Goal: Book appointment/travel/reservation

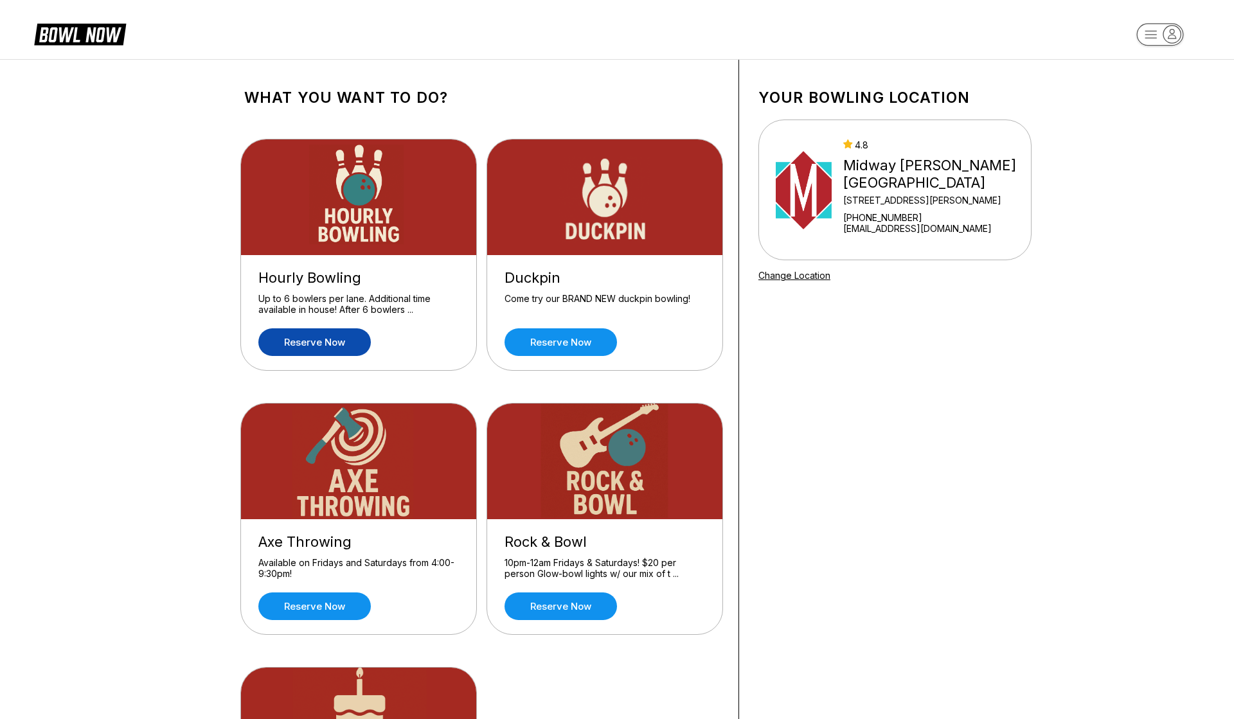
click at [326, 350] on link "Reserve now" at bounding box center [314, 342] width 112 height 28
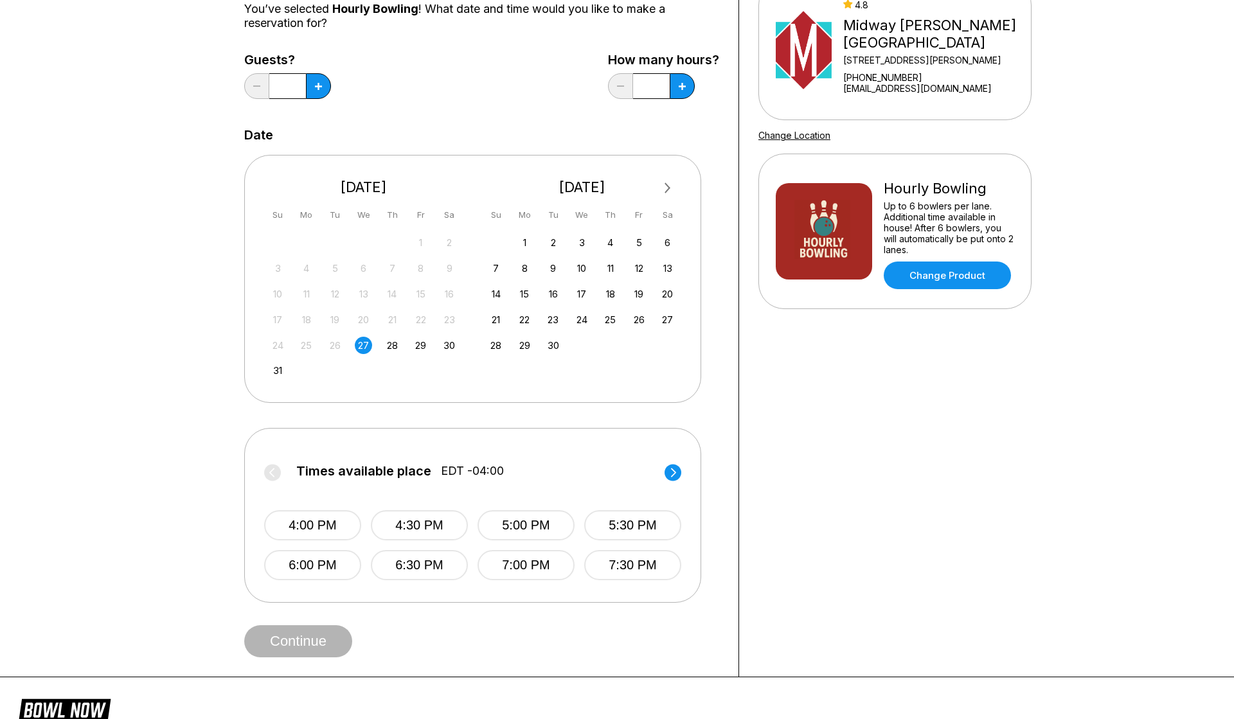
scroll to position [139, 0]
click at [397, 530] on button "4:30 PM" at bounding box center [419, 527] width 97 height 30
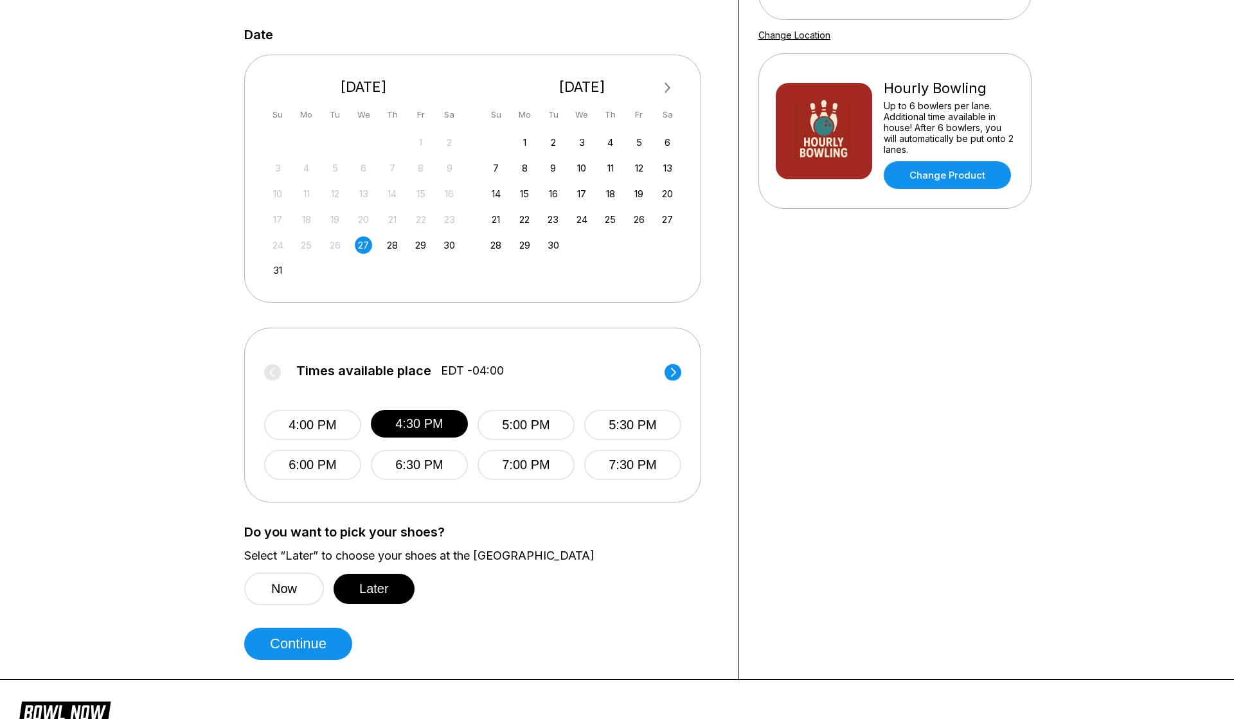
scroll to position [243, 0]
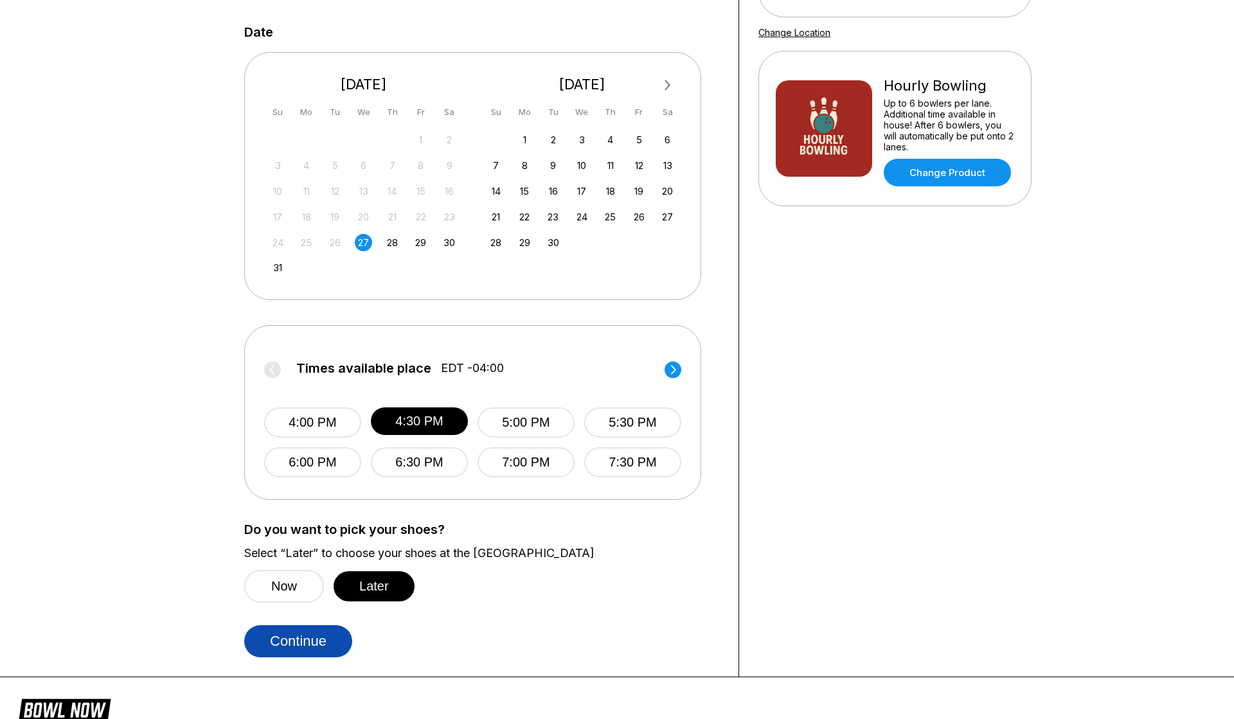
click at [337, 643] on button "Continue" at bounding box center [298, 641] width 108 height 32
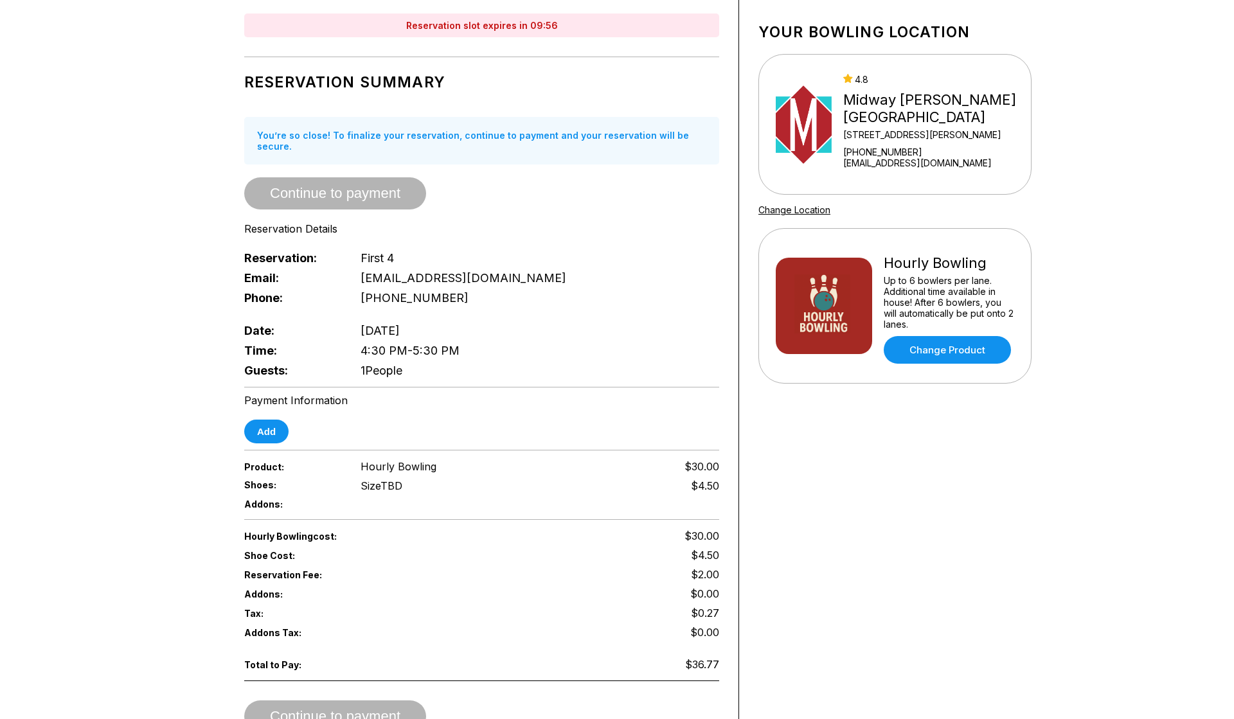
scroll to position [68, 0]
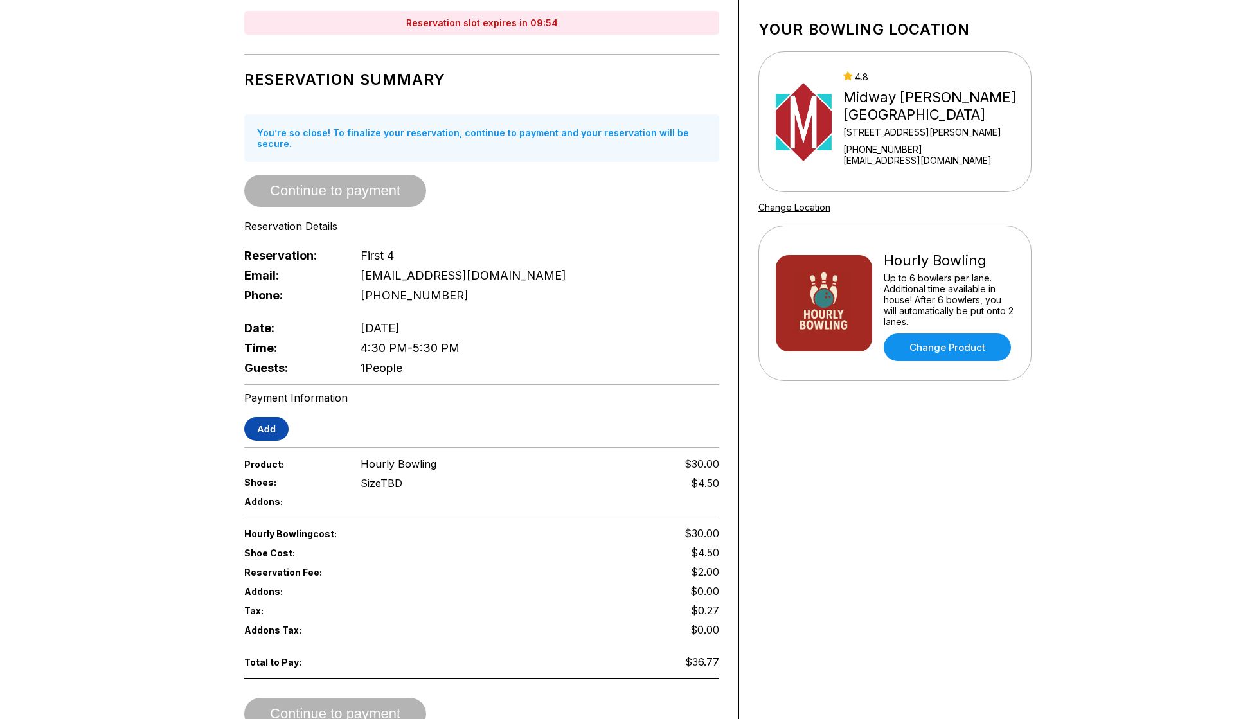
click at [254, 427] on button "Add" at bounding box center [266, 429] width 44 height 24
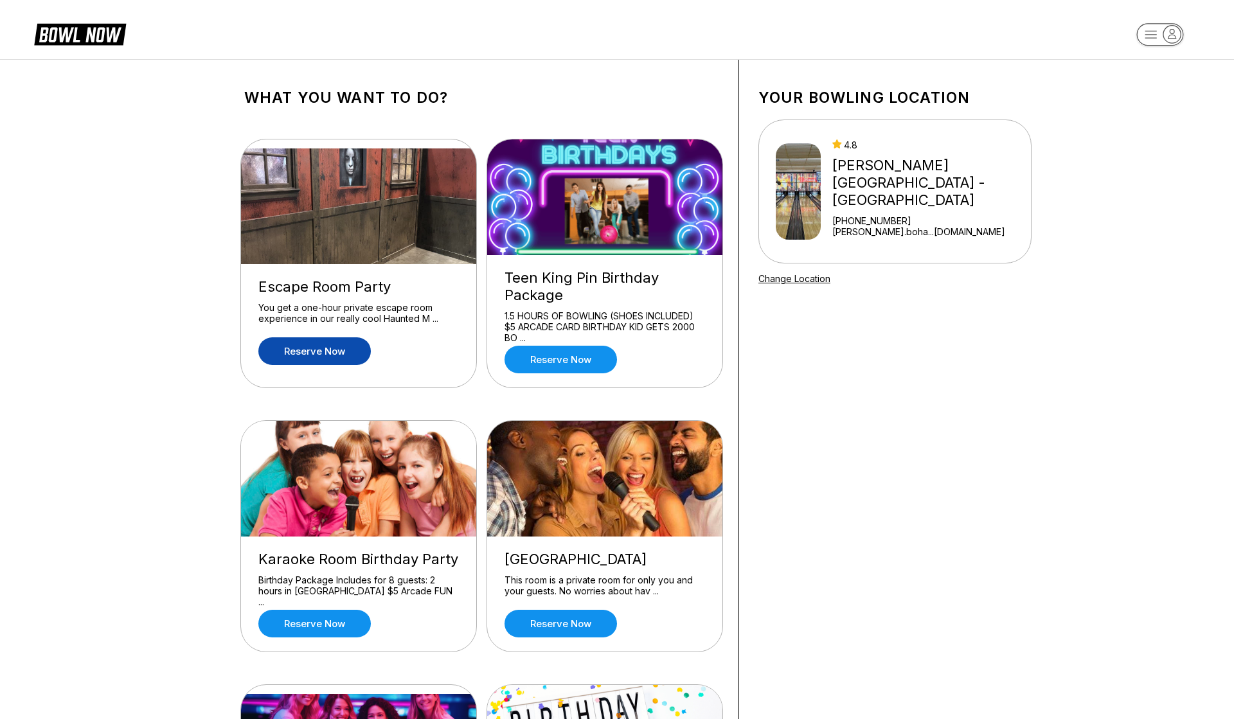
click at [287, 361] on link "Reserve now" at bounding box center [314, 351] width 112 height 28
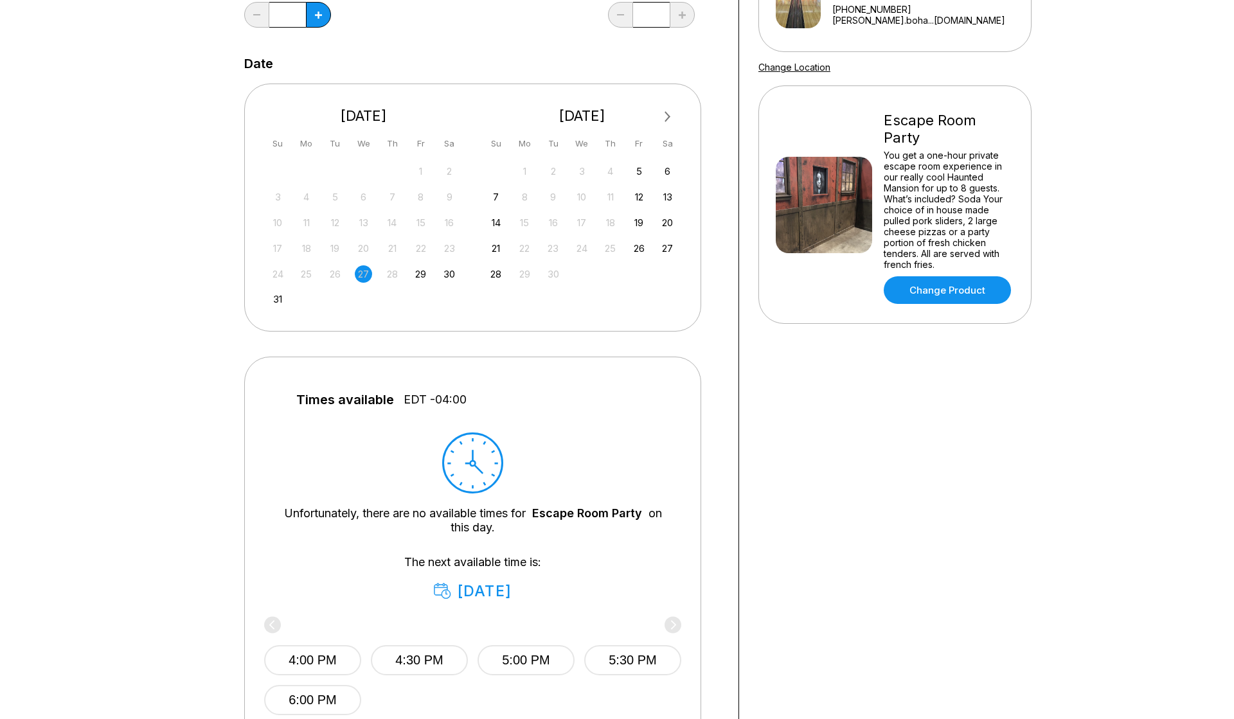
scroll to position [244, 0]
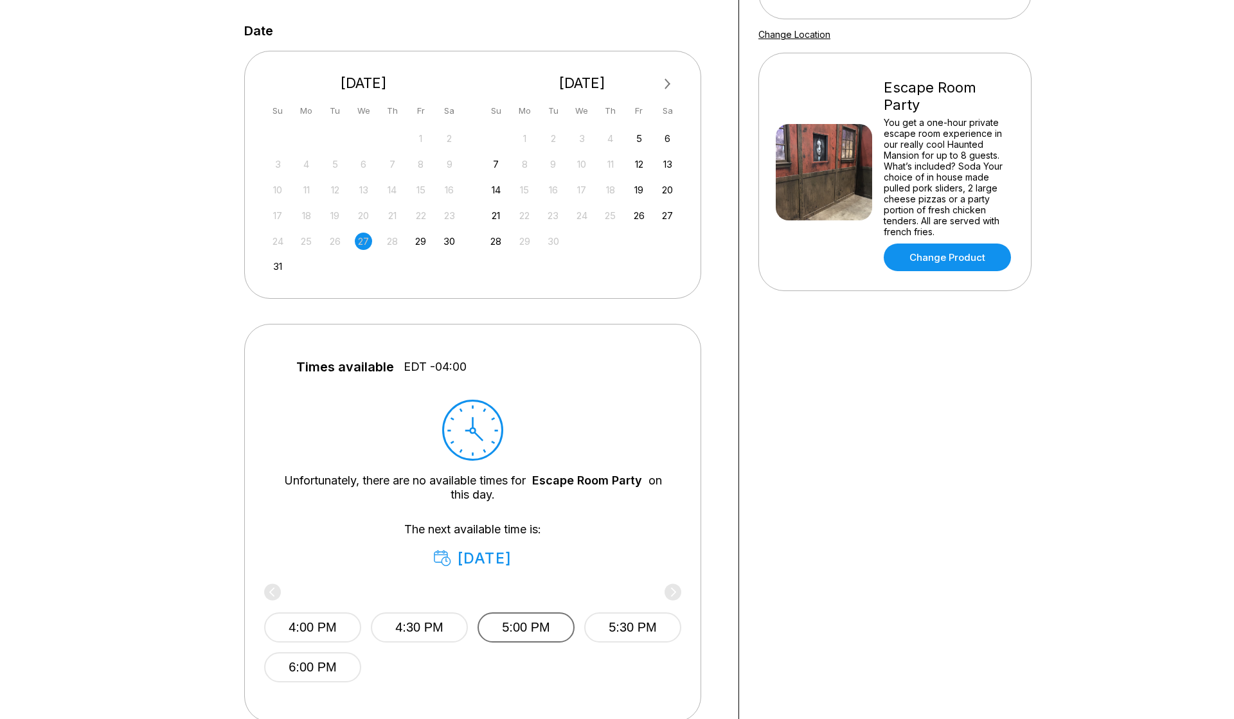
click at [512, 622] on button "5:00 PM" at bounding box center [526, 628] width 97 height 30
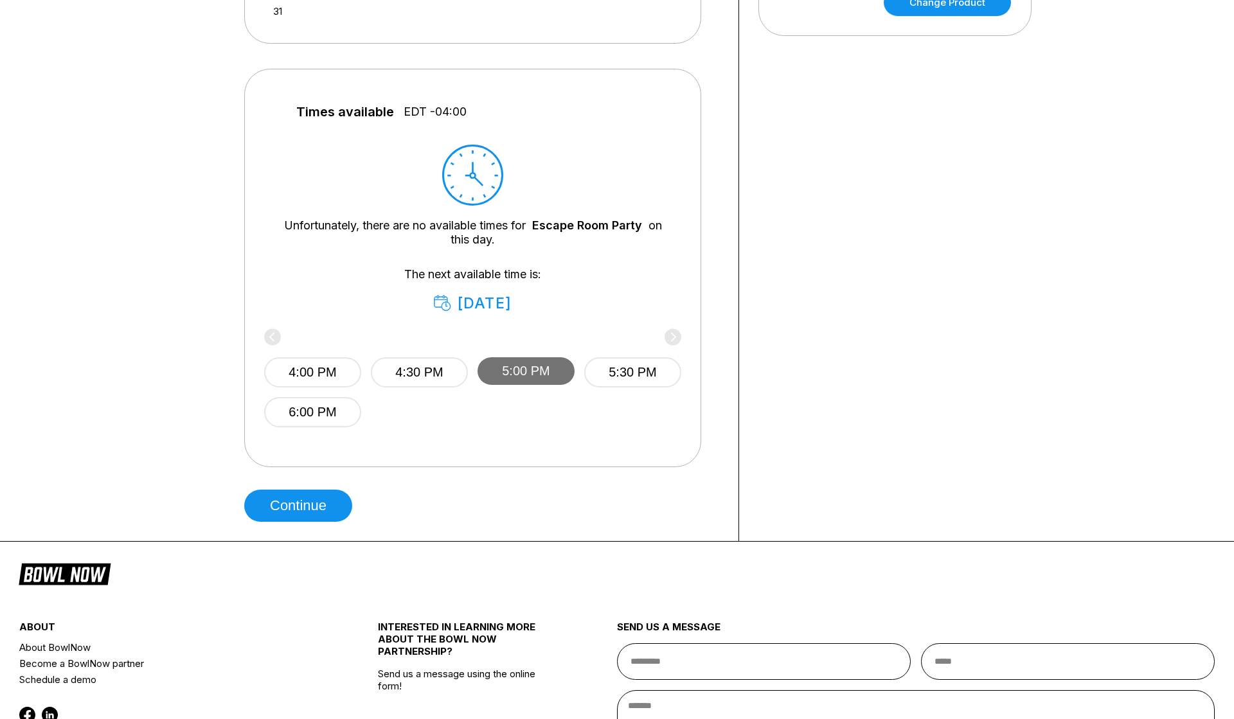
scroll to position [647, 0]
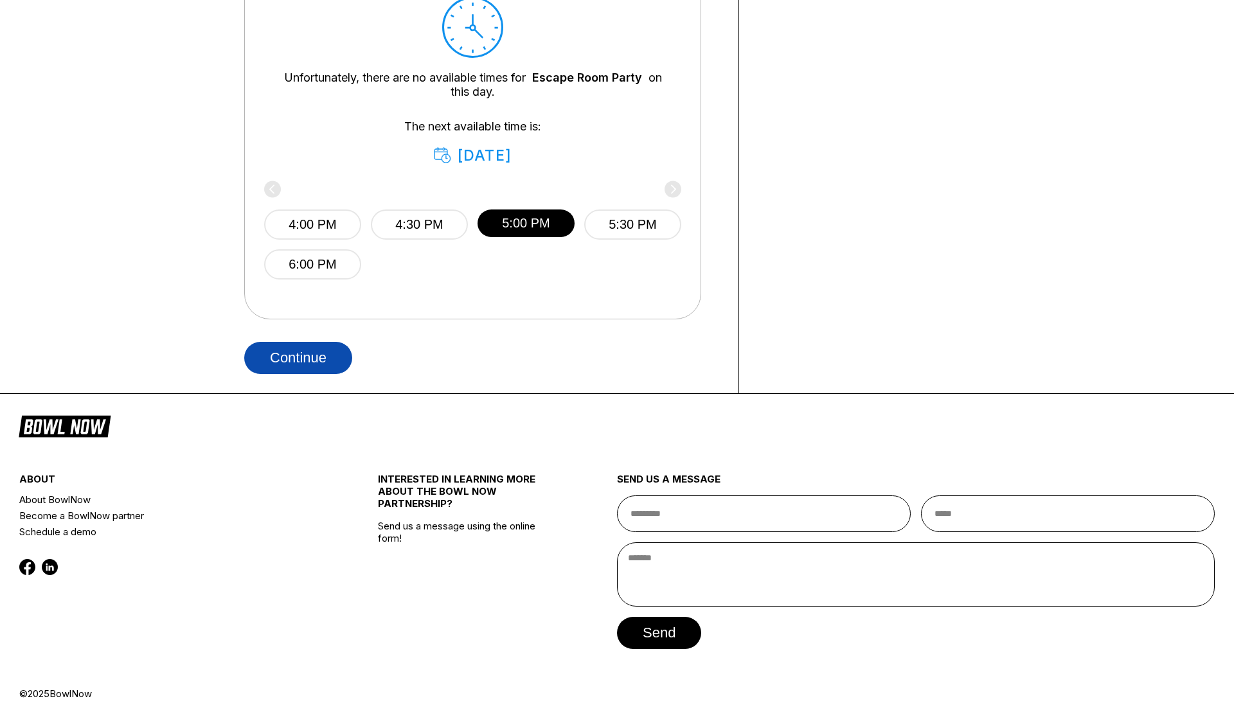
click at [303, 348] on button "Continue" at bounding box center [298, 358] width 108 height 32
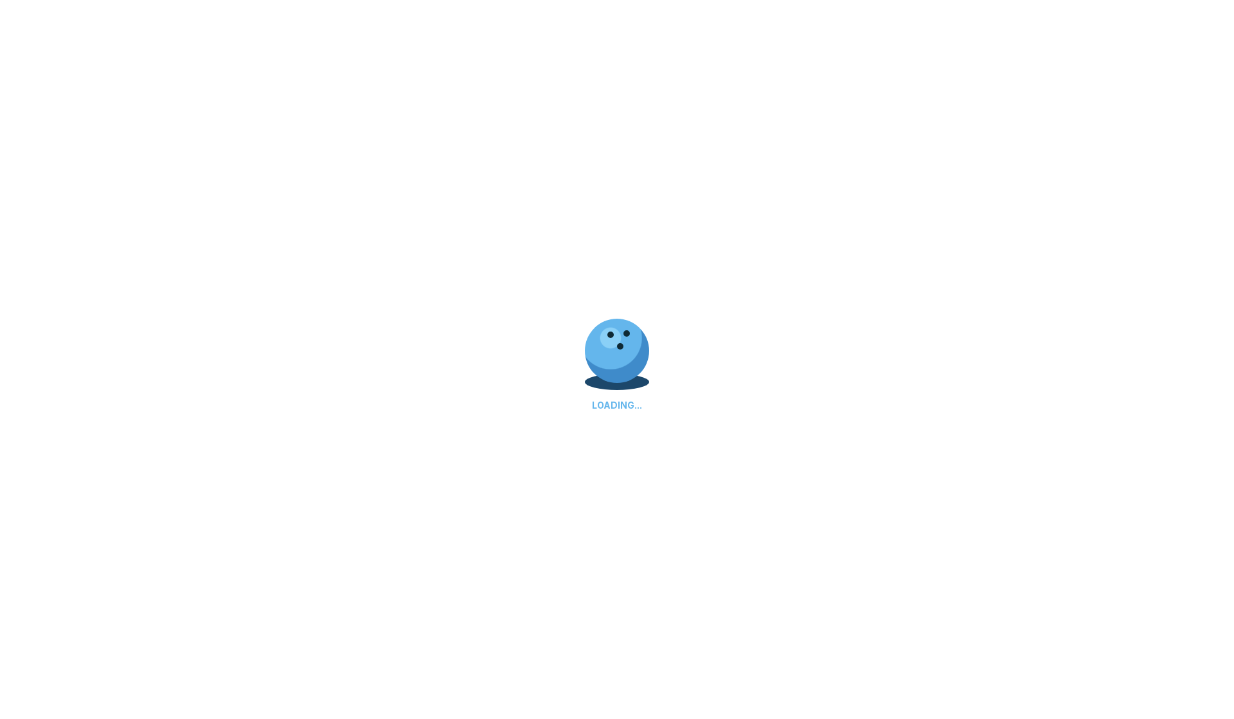
scroll to position [0, 0]
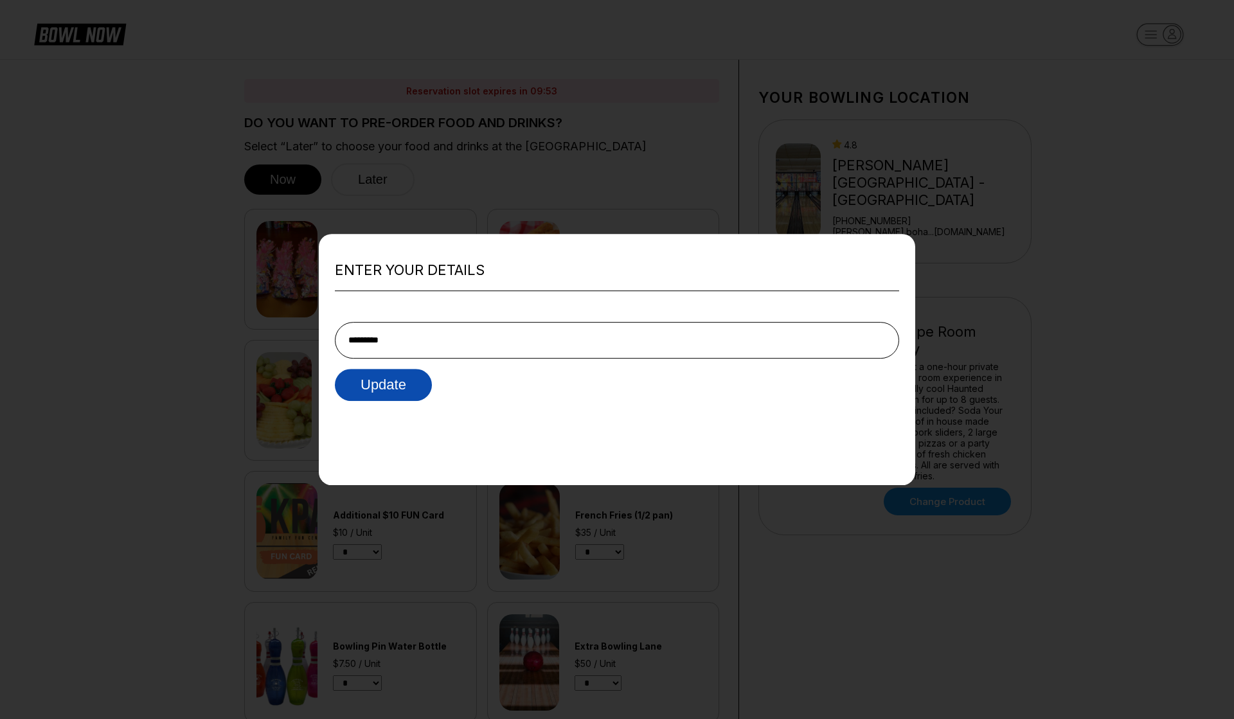
type input "*********"
click at [373, 373] on button "Update" at bounding box center [383, 385] width 97 height 32
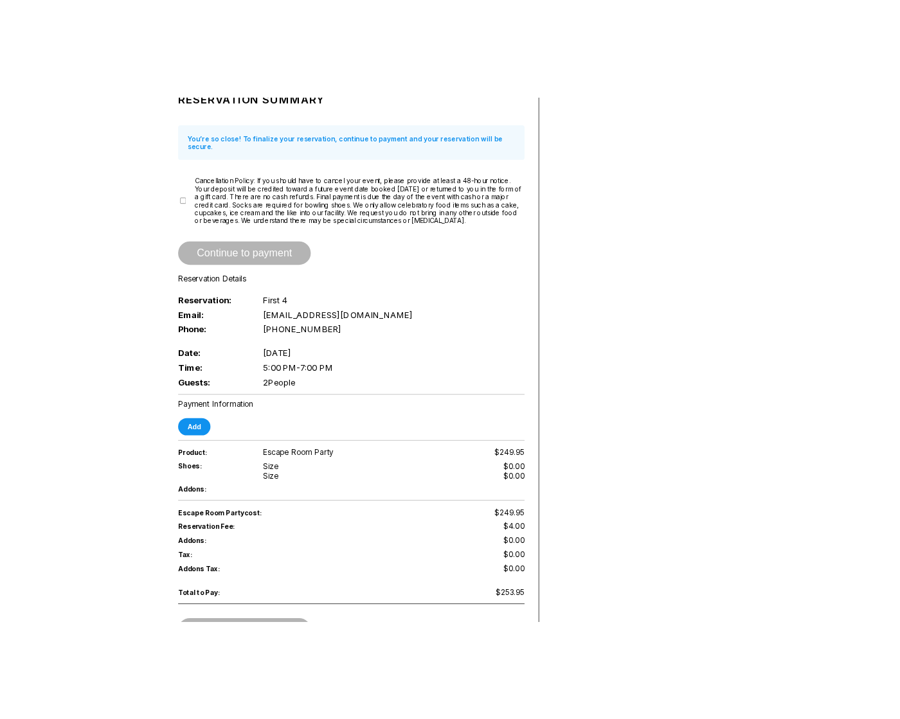
scroll to position [1498, 0]
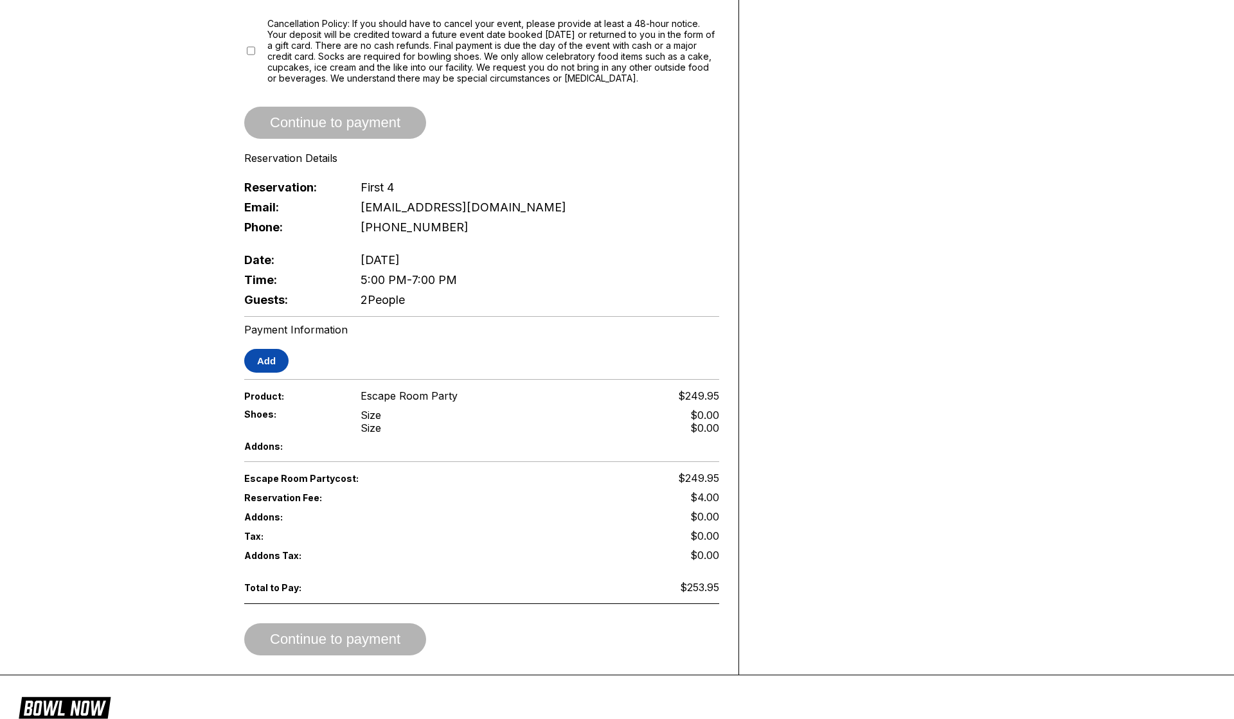
click at [261, 349] on button "Add" at bounding box center [266, 361] width 44 height 24
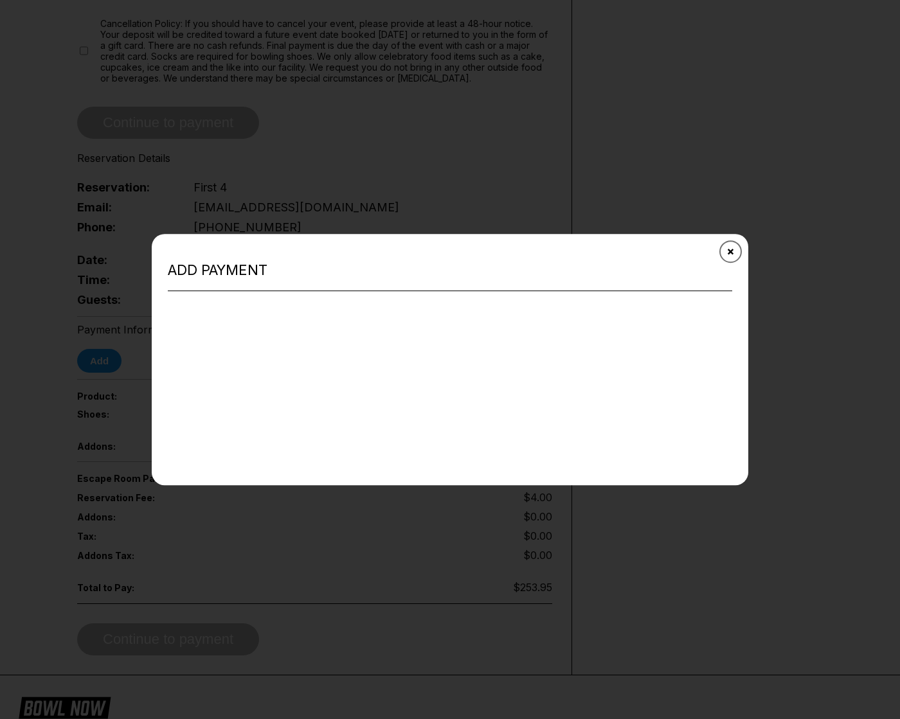
click at [725, 245] on button "Close" at bounding box center [730, 250] width 31 height 31
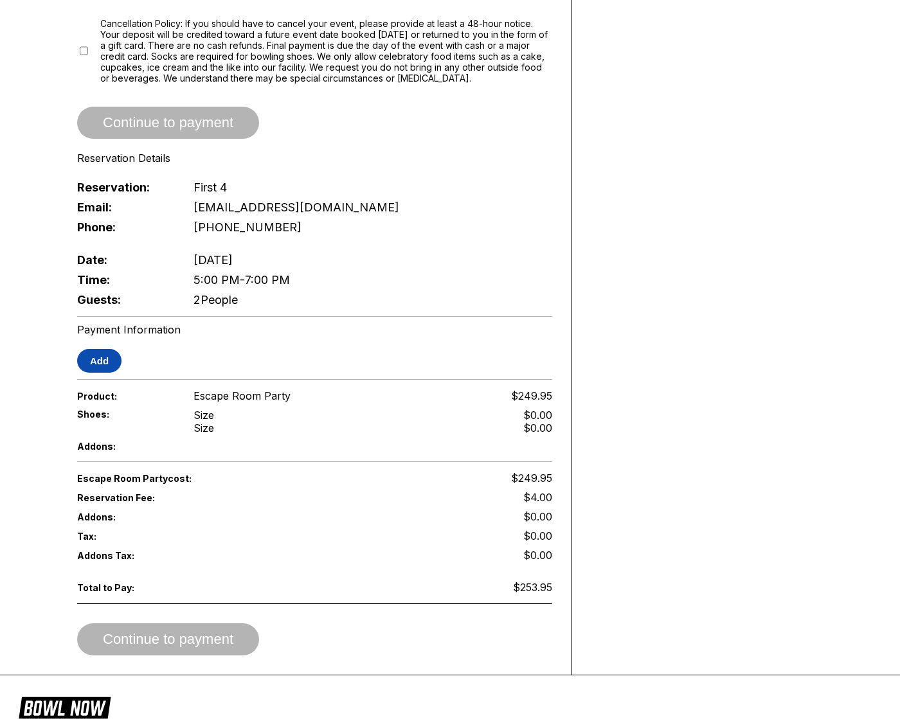
click at [100, 349] on button "Add" at bounding box center [99, 361] width 44 height 24
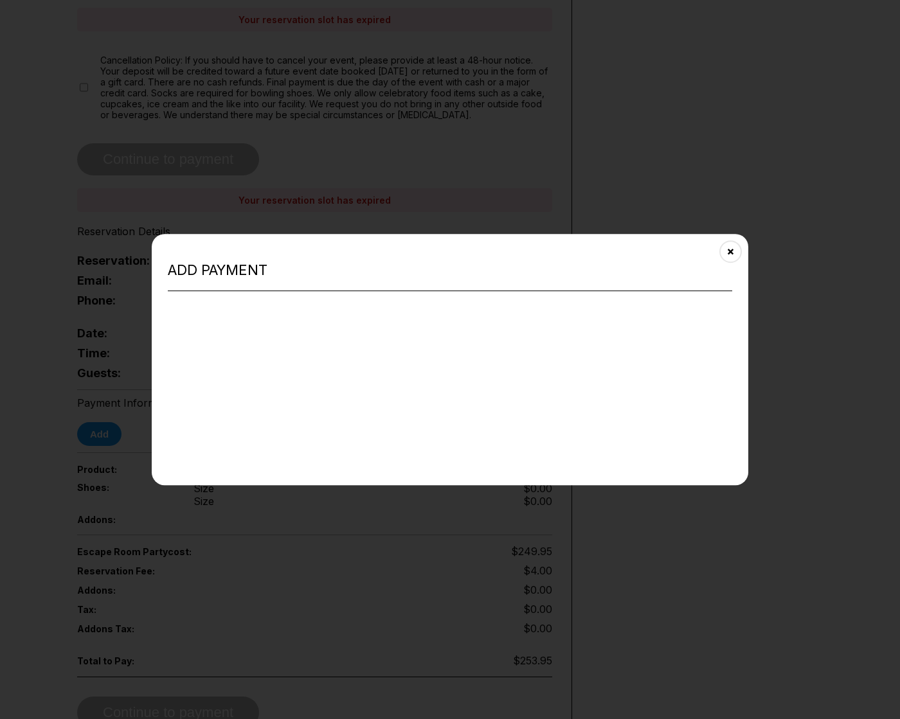
scroll to position [1535, 0]
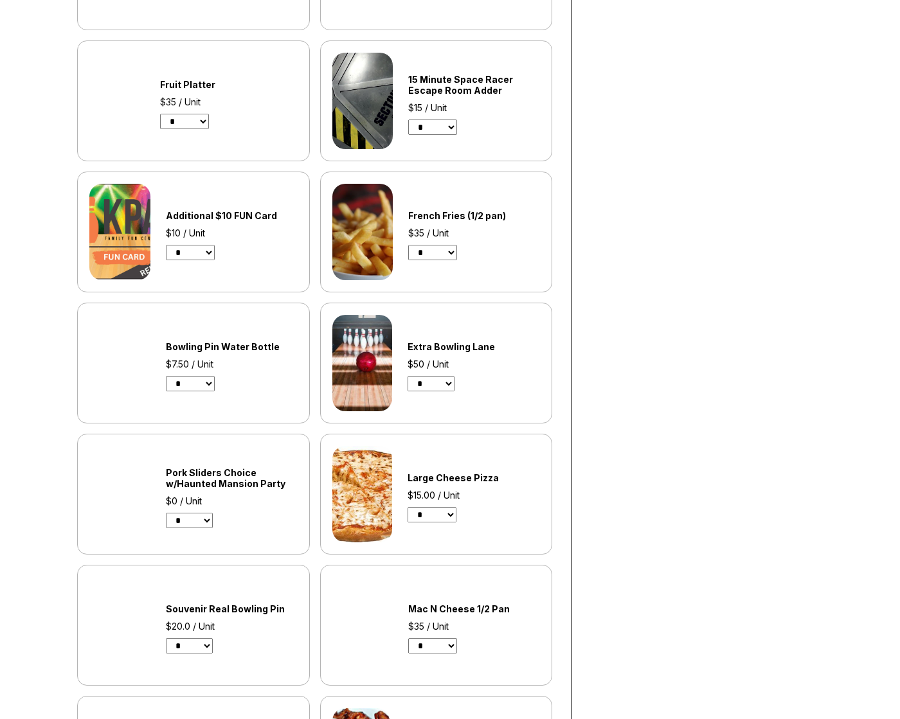
scroll to position [1563, 0]
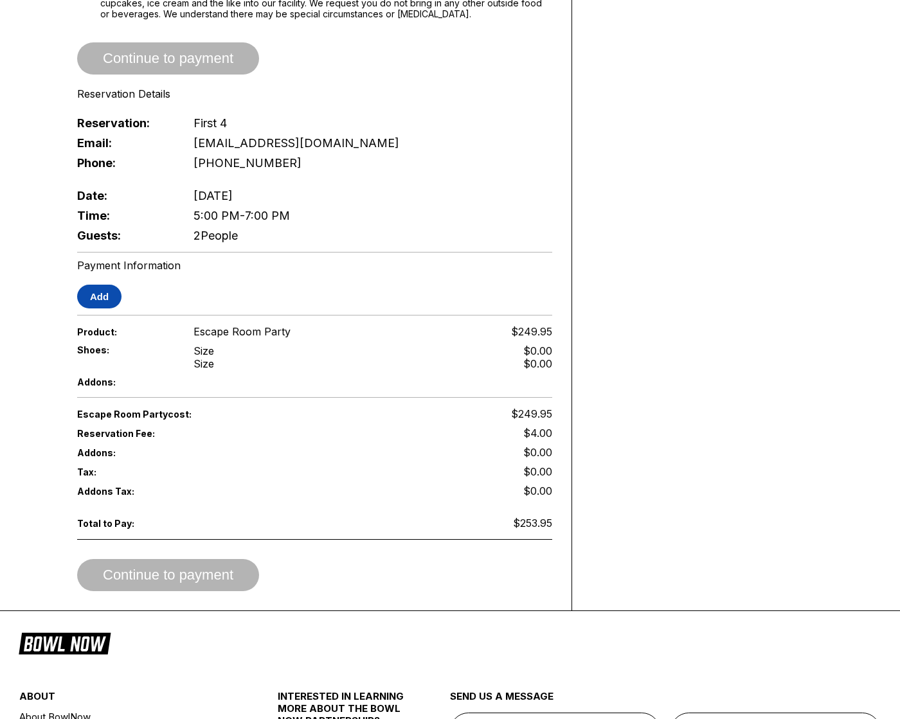
click at [99, 294] on button "Add" at bounding box center [99, 297] width 44 height 24
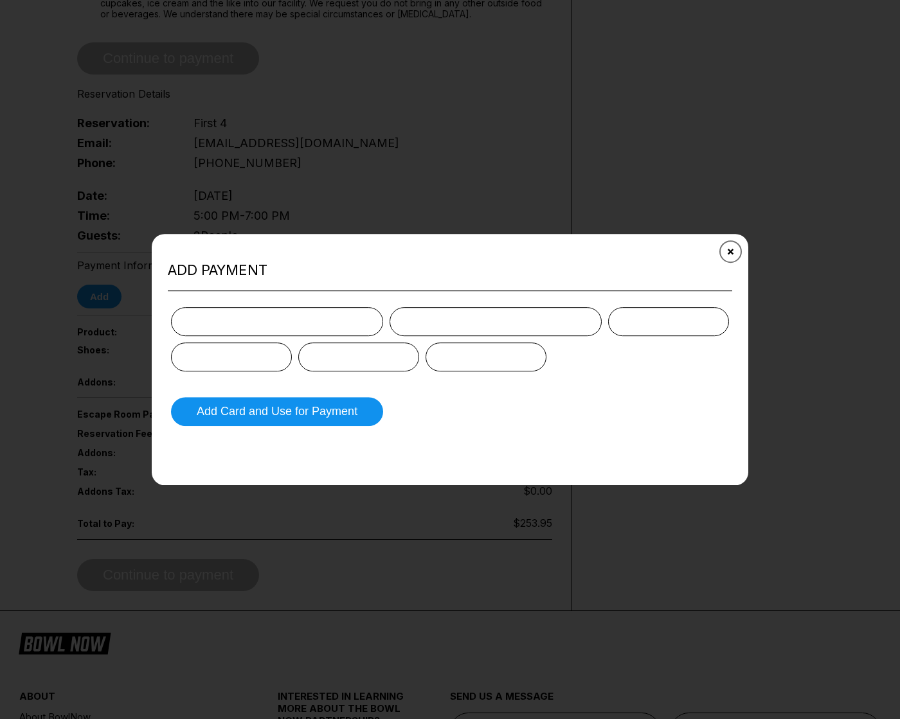
click at [733, 249] on icon "Close" at bounding box center [731, 251] width 10 height 10
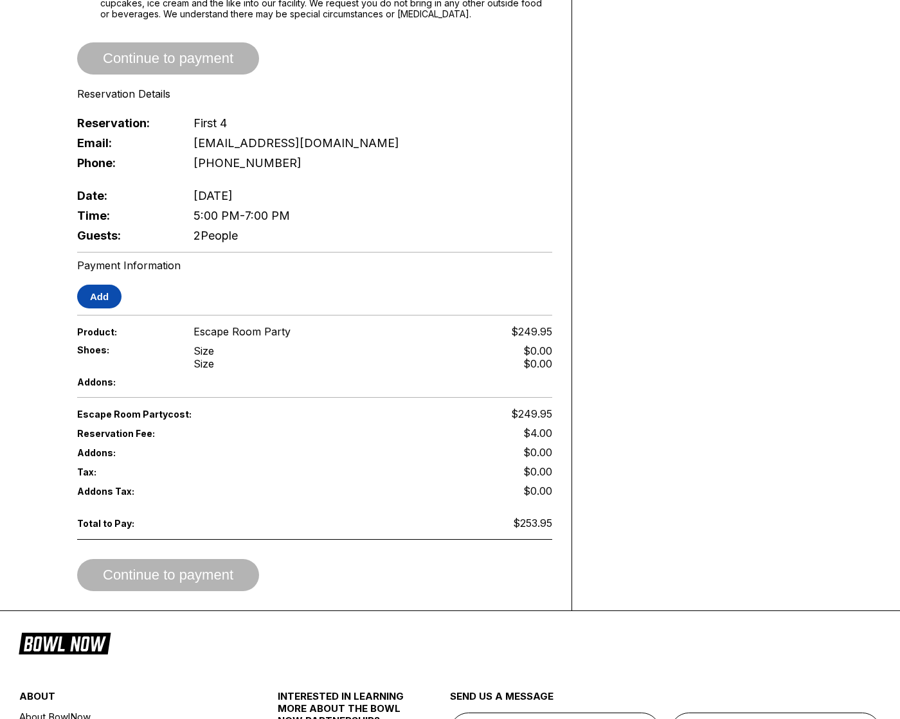
click at [102, 285] on button "Add" at bounding box center [99, 297] width 44 height 24
